Goal: Task Accomplishment & Management: Use online tool/utility

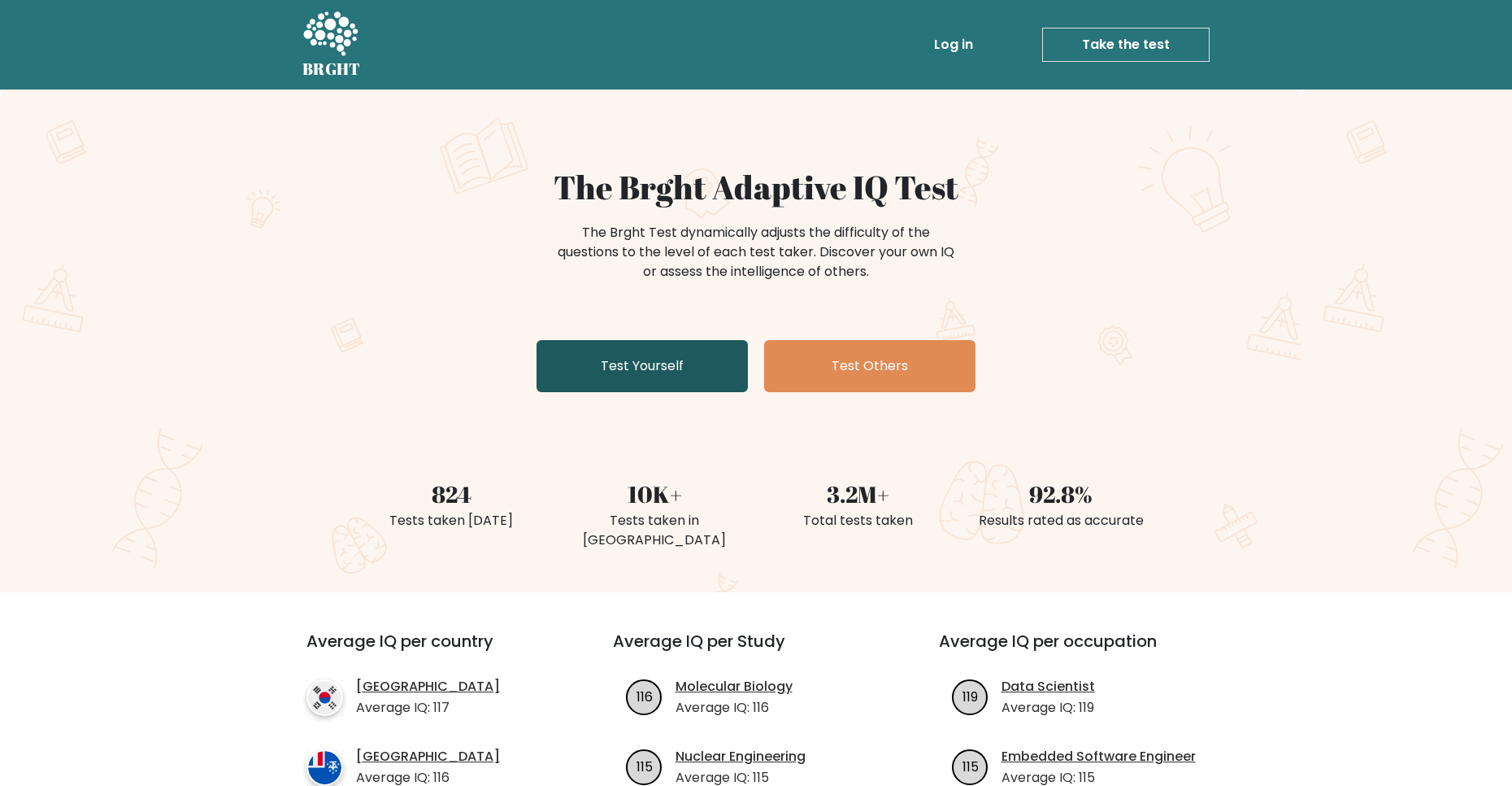
click at [648, 350] on link "Test Yourself" at bounding box center [642, 366] width 211 height 52
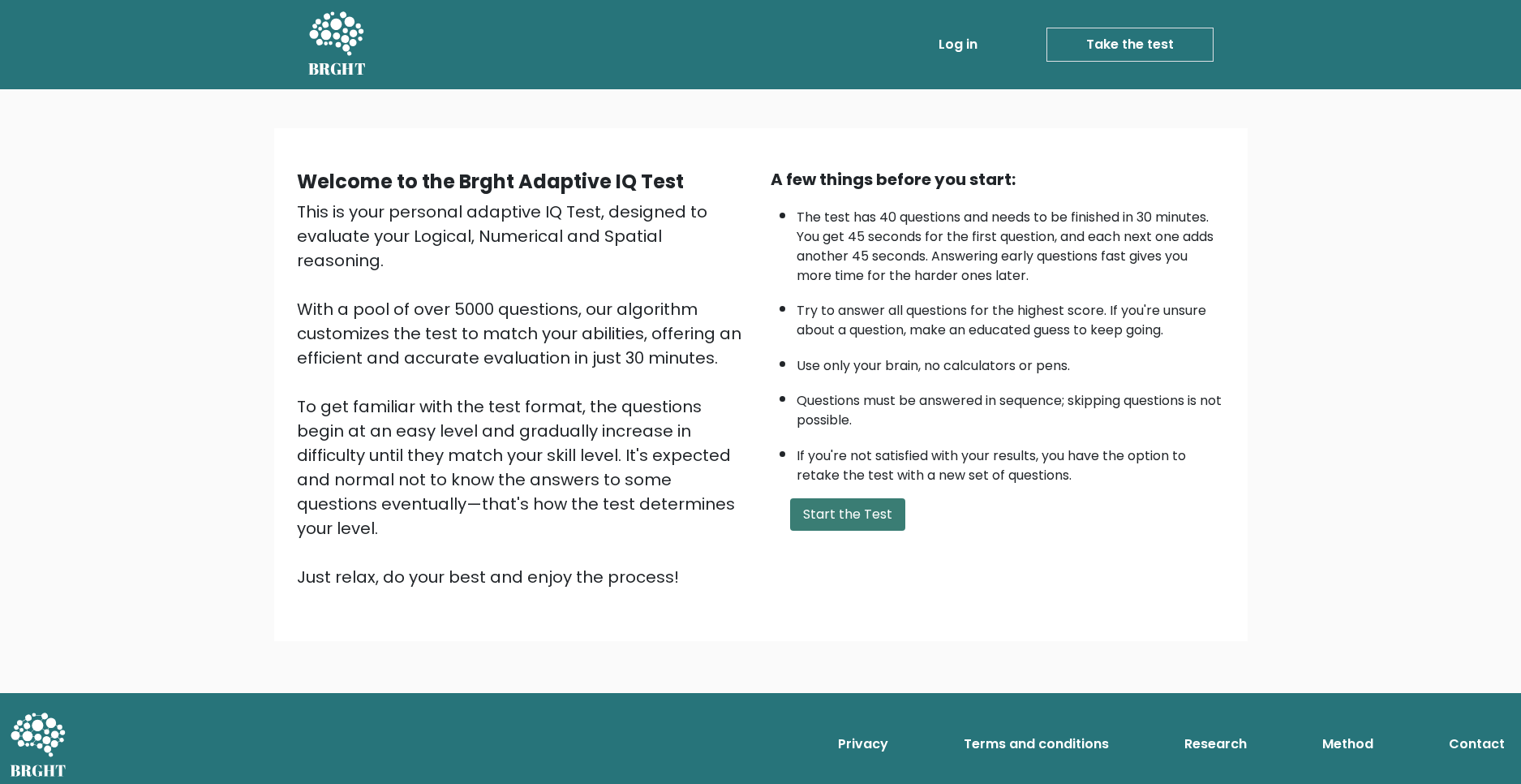
click at [864, 512] on button "Start the Test" at bounding box center [848, 514] width 115 height 32
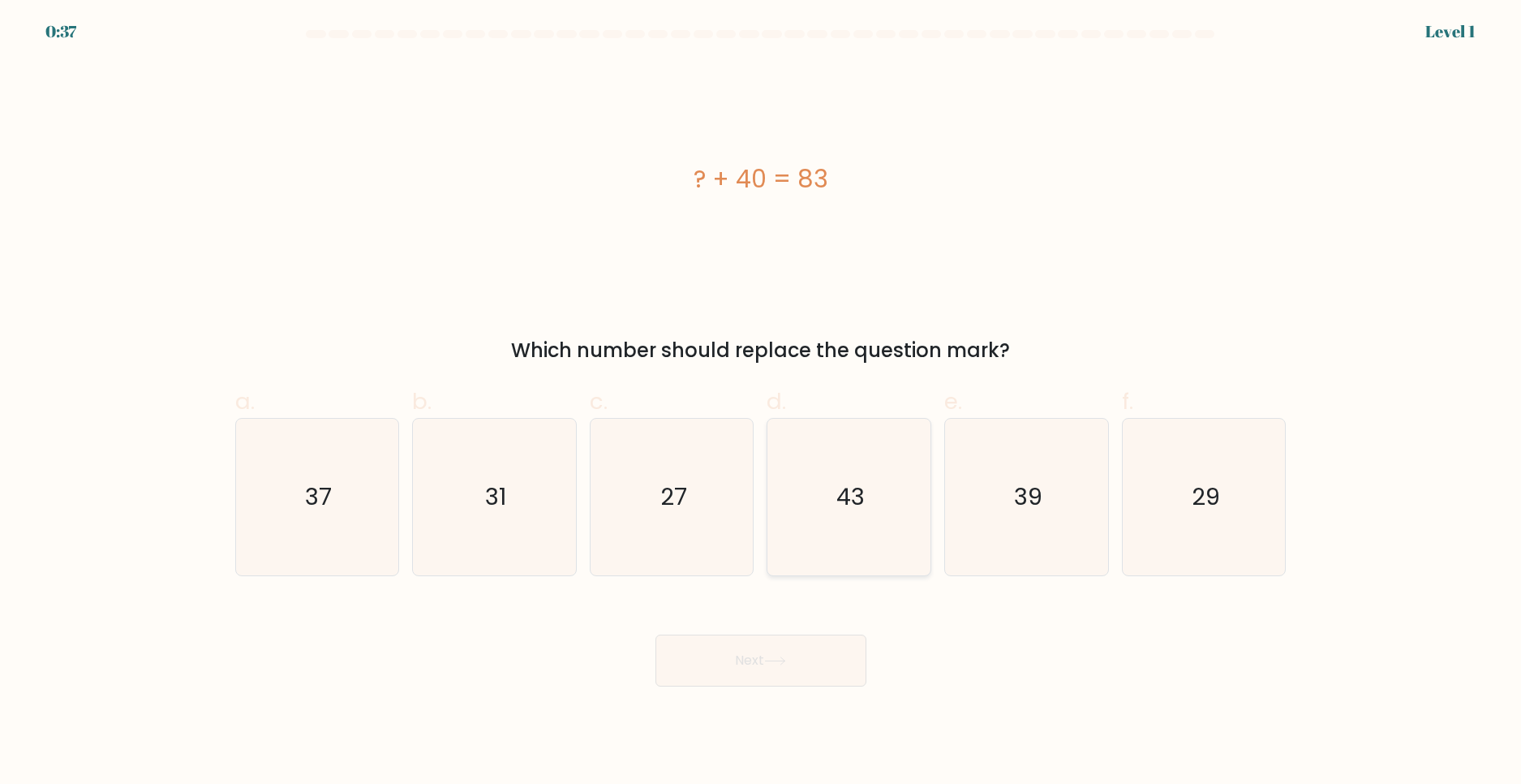
click at [886, 459] on icon "43" at bounding box center [849, 496] width 156 height 156
click at [762, 402] on input "d. 43" at bounding box center [761, 397] width 1 height 11
radio input "true"
click at [731, 687] on button "Next" at bounding box center [761, 661] width 211 height 52
click at [731, 653] on button "Next" at bounding box center [761, 661] width 211 height 52
